Goal: Information Seeking & Learning: Learn about a topic

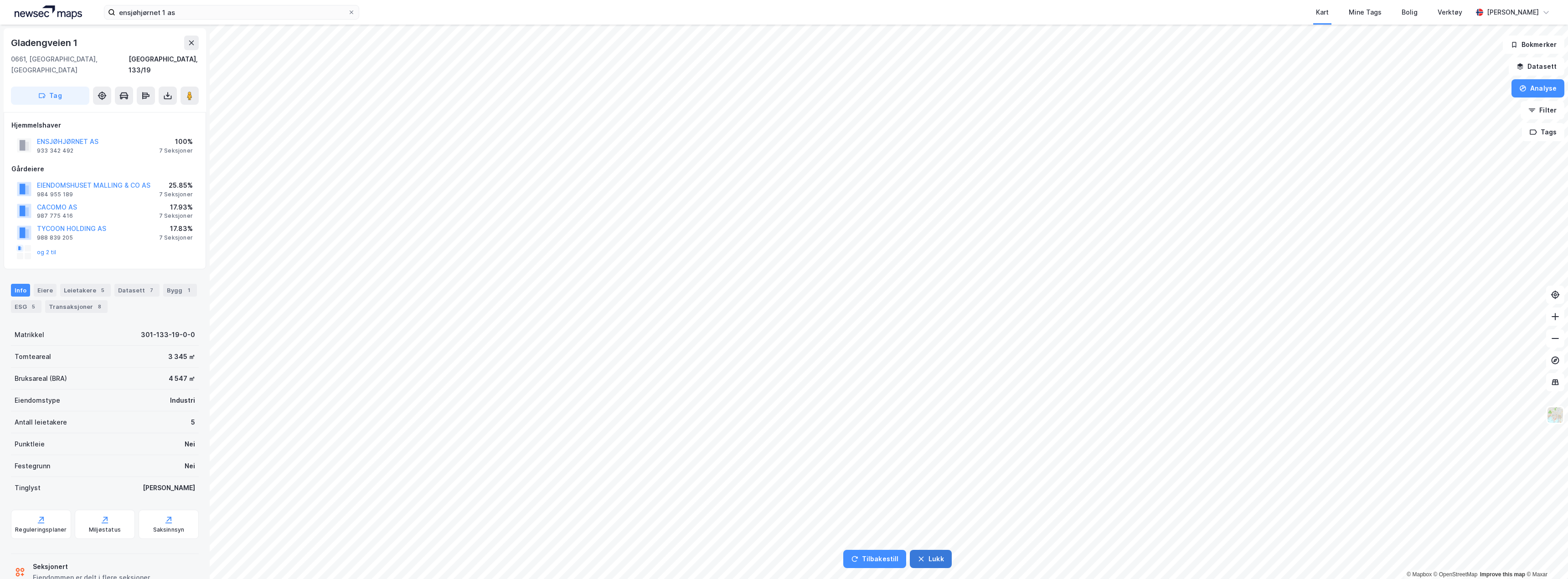
click at [925, 558] on button "Lukk" at bounding box center [931, 559] width 41 height 18
click at [50, 510] on div "Reguleringsplaner" at bounding box center [41, 524] width 60 height 29
